Goal: Task Accomplishment & Management: Manage account settings

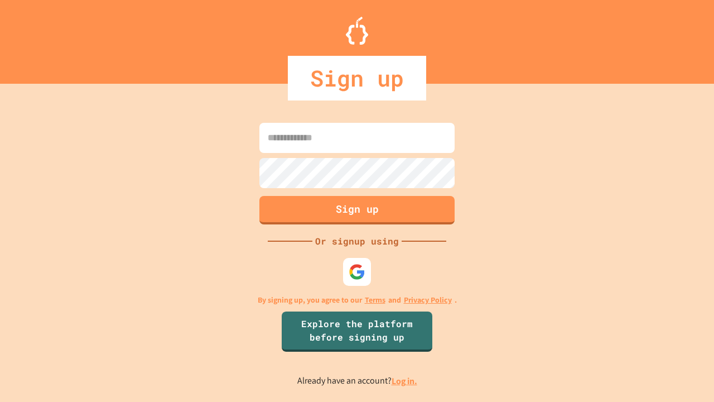
click at [405, 380] on link "Log in." at bounding box center [405, 381] width 26 height 12
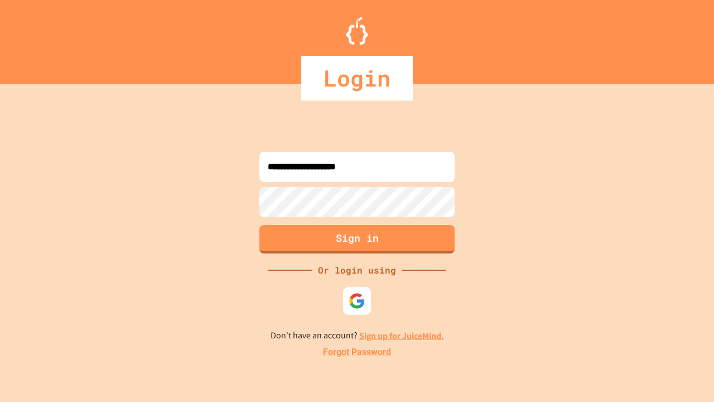
type input "**********"
